Goal: Check status: Check status

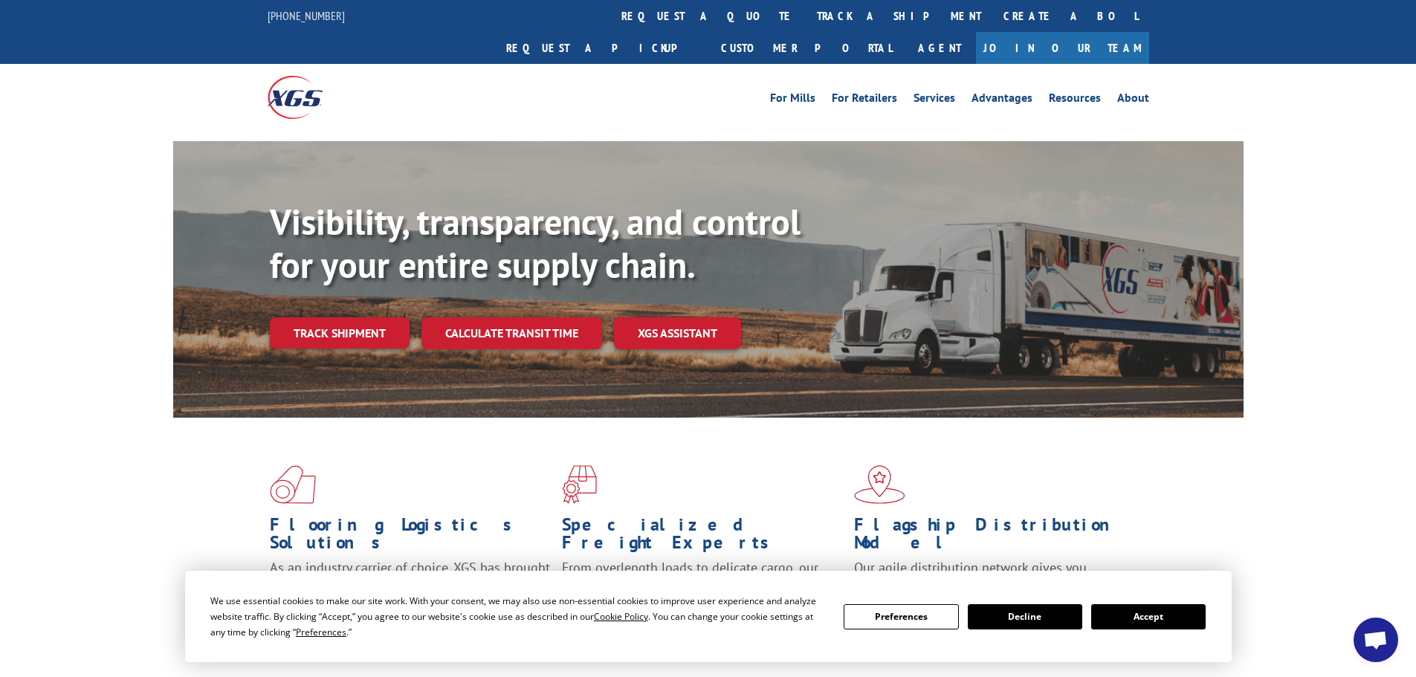
click at [336, 328] on div "Visibility, transparency, and control for your entire supply chain. Track shipm…" at bounding box center [757, 304] width 974 height 207
click at [339, 317] on link "Track shipment" at bounding box center [340, 332] width 140 height 31
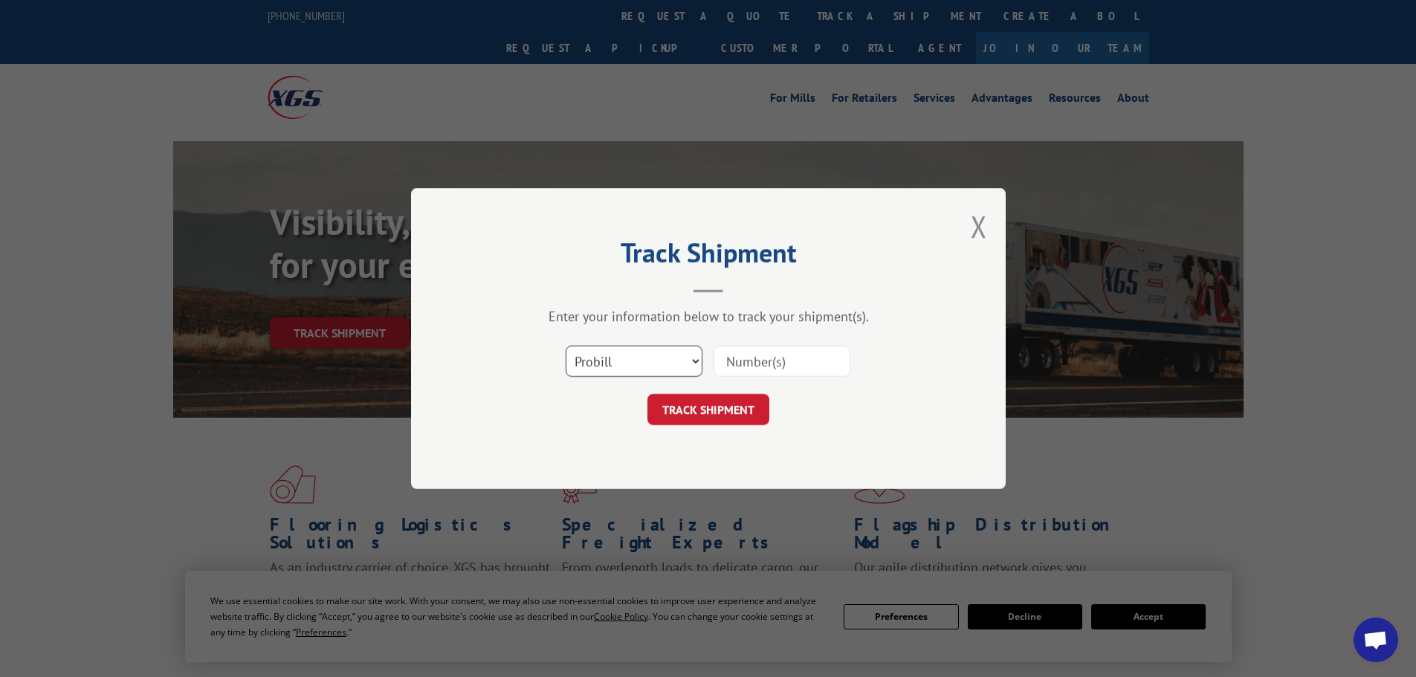
click at [682, 360] on select "Select category... Probill BOL PO" at bounding box center [634, 361] width 137 height 31
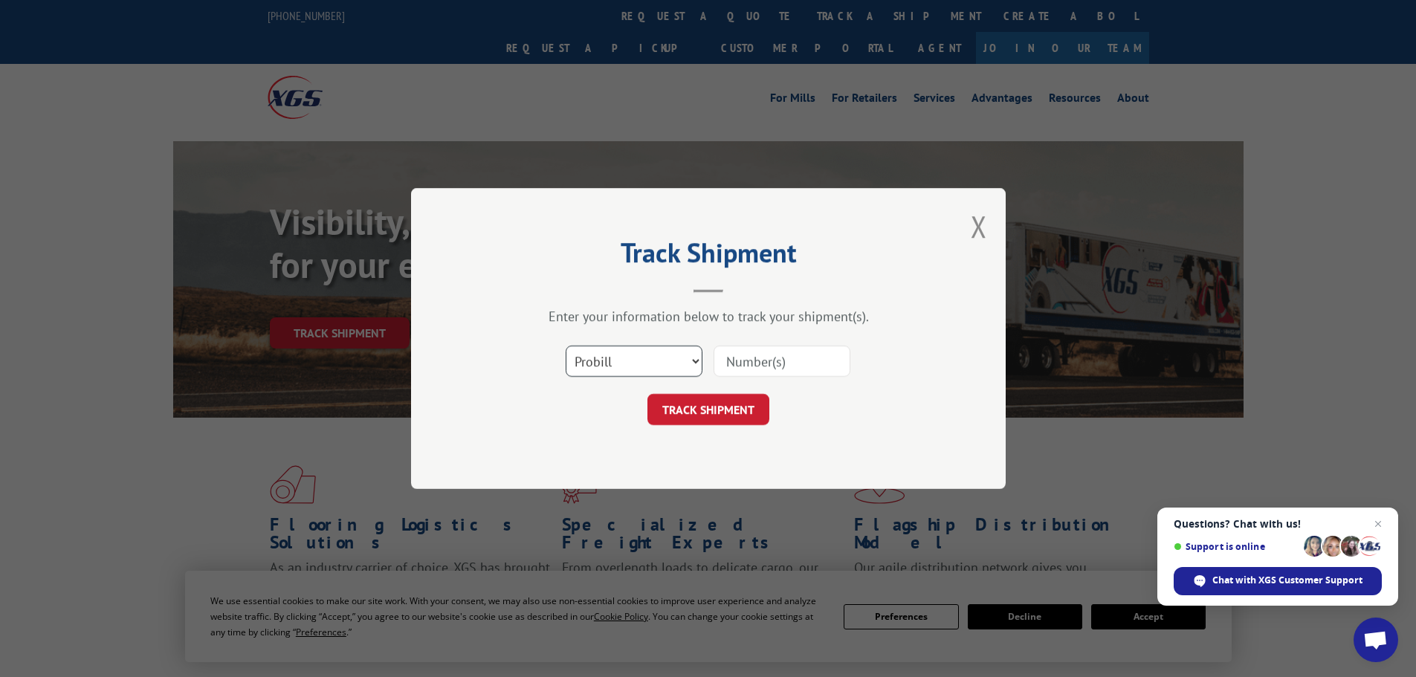
select select "bol"
click at [566, 346] on select "Select category... Probill BOL PO" at bounding box center [634, 361] width 137 height 31
click at [734, 360] on input at bounding box center [782, 361] width 137 height 31
paste input "478636"
type input "478636"
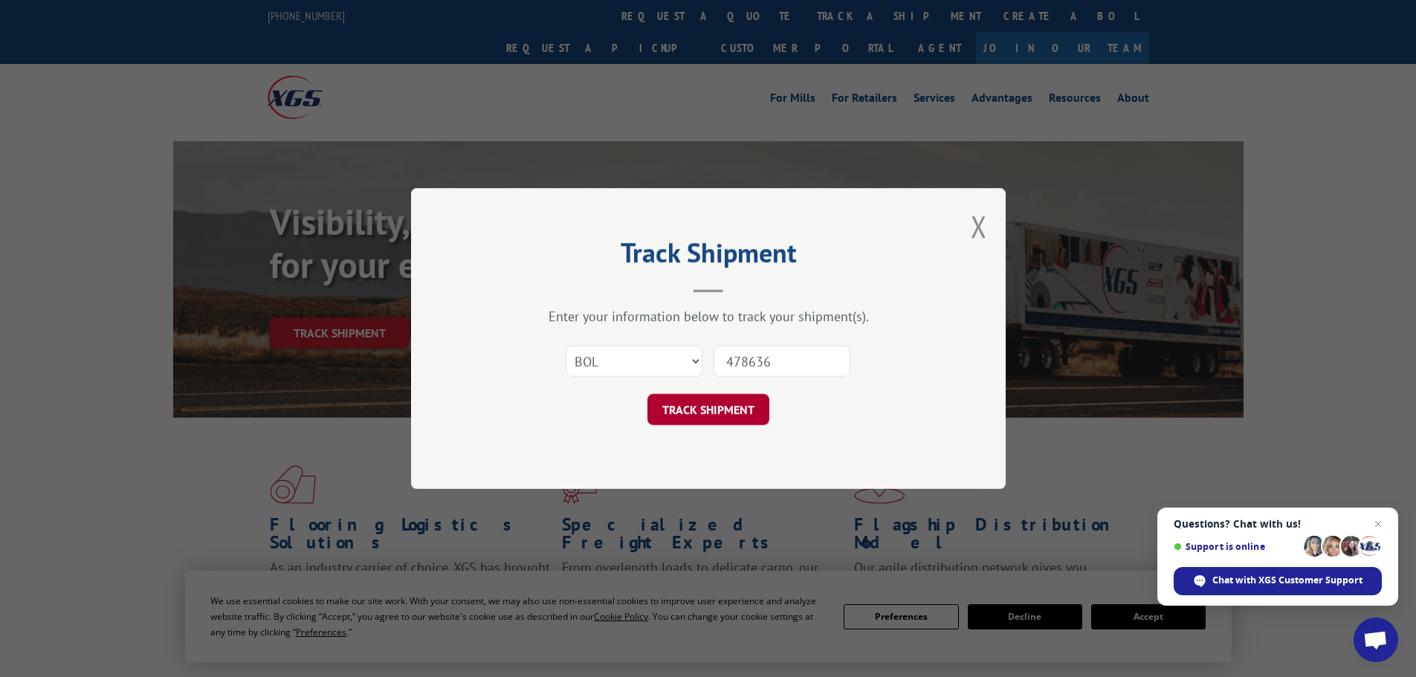
click at [741, 407] on button "TRACK SHIPMENT" at bounding box center [708, 409] width 122 height 31
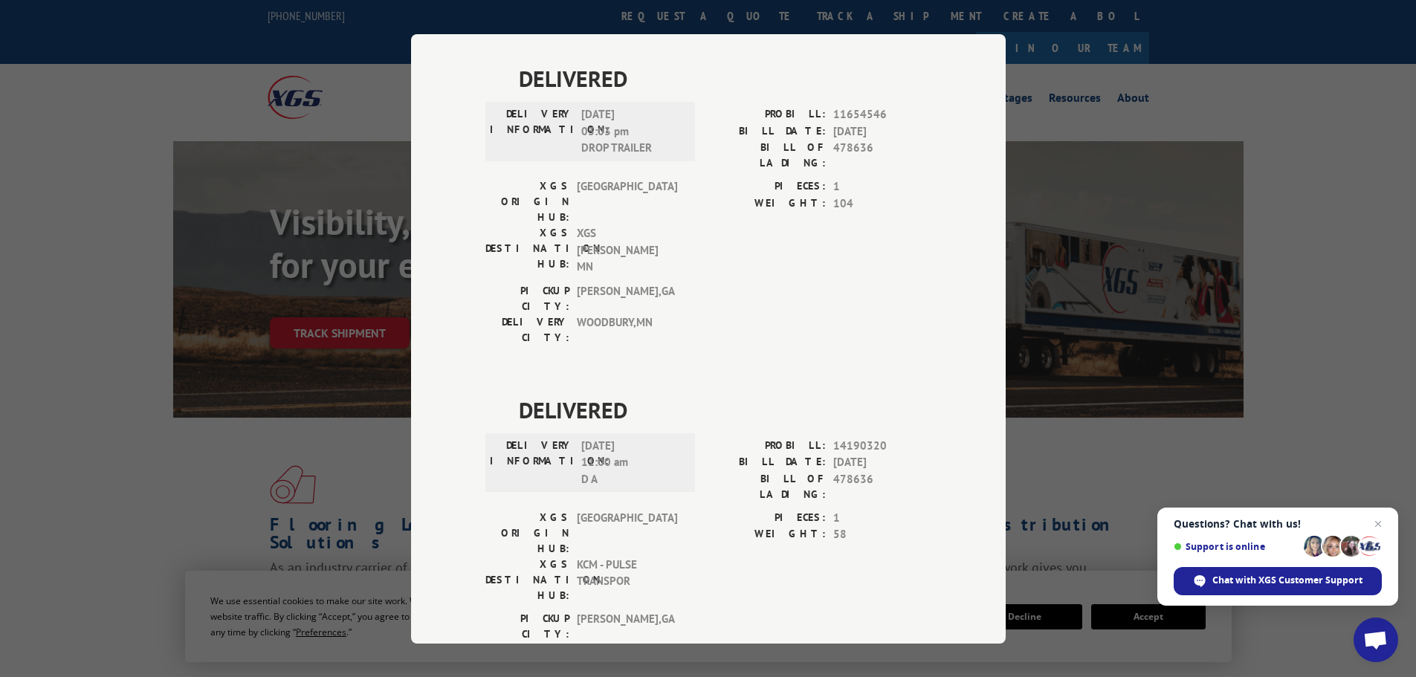
scroll to position [783, 0]
